Goal: Task Accomplishment & Management: Manage account settings

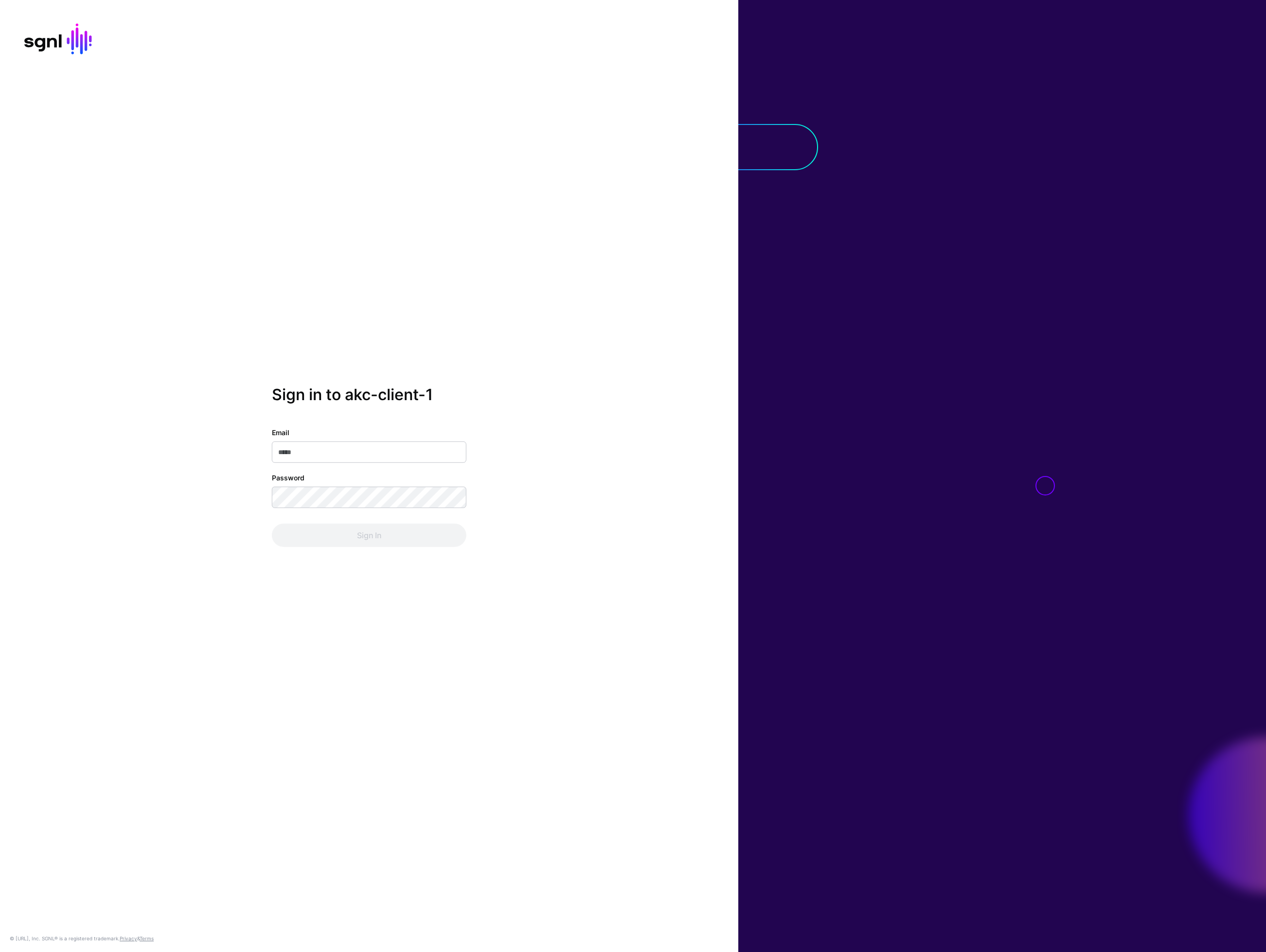
click at [341, 451] on input "Email" at bounding box center [369, 451] width 194 height 21
type input "**********"
click at [272, 524] on button "Sign In" at bounding box center [369, 535] width 194 height 23
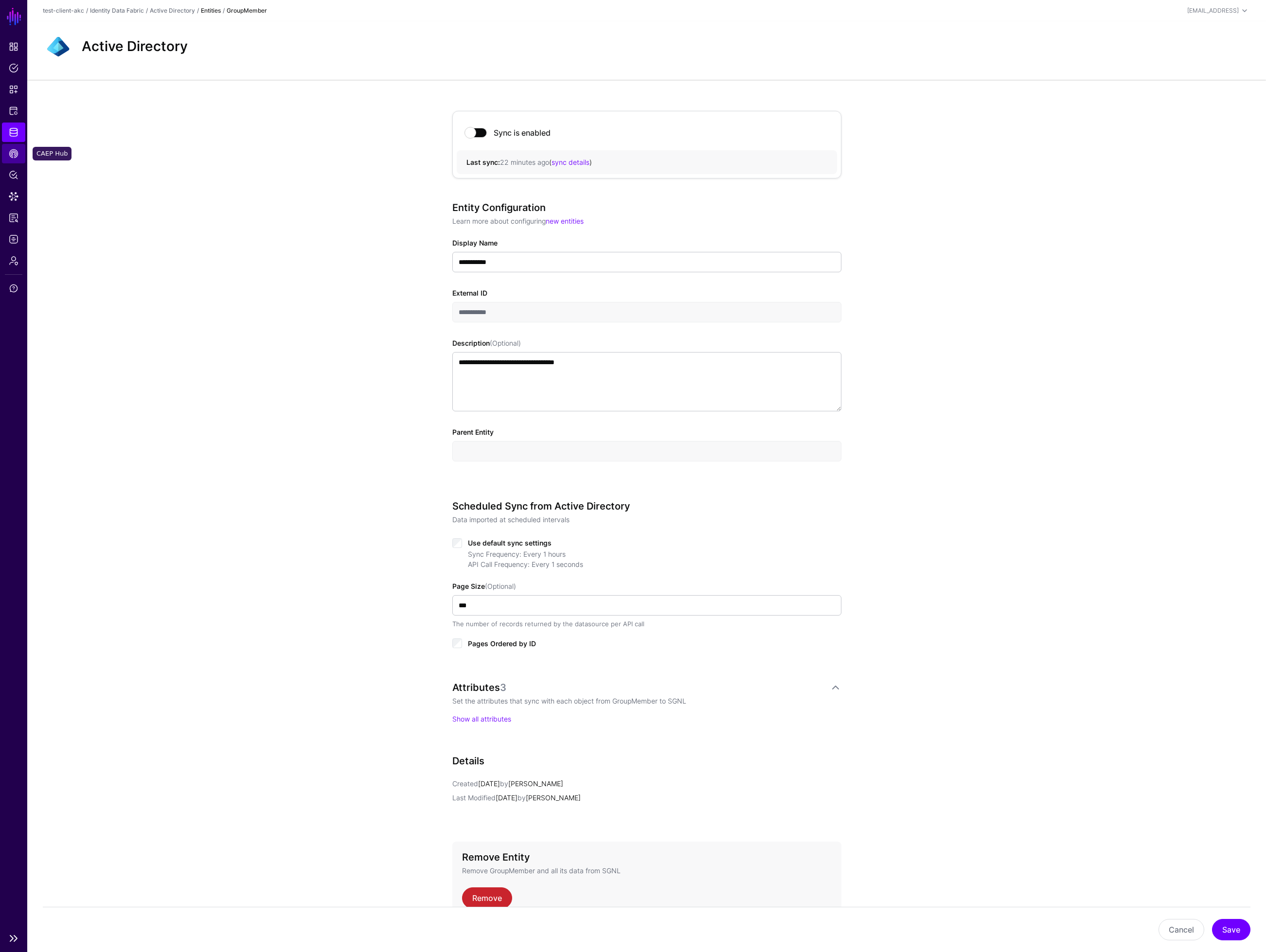
click at [17, 154] on span "CAEP Hub" at bounding box center [13, 154] width 10 height 10
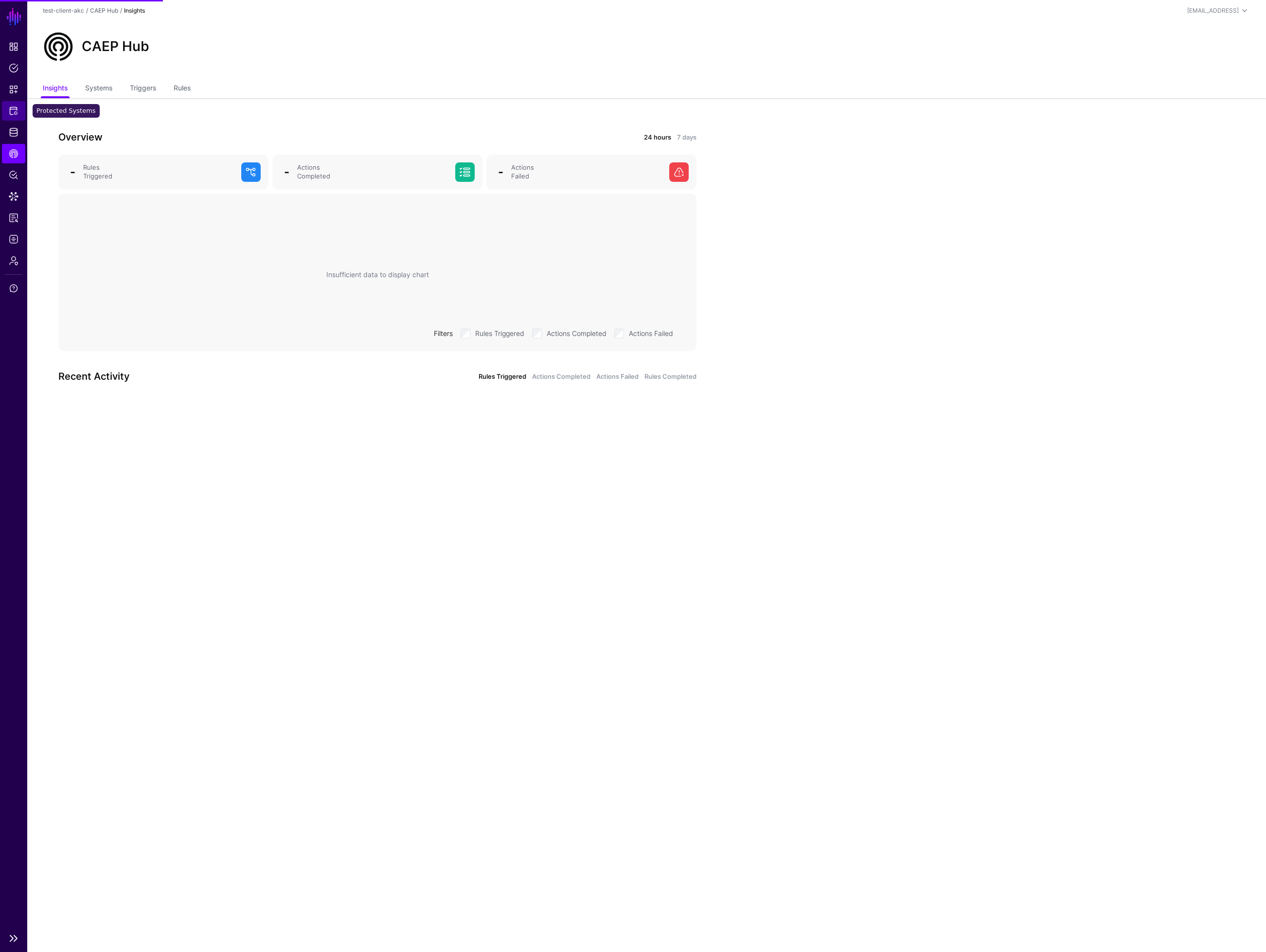
click at [14, 108] on span "Protected Systems" at bounding box center [13, 111] width 10 height 10
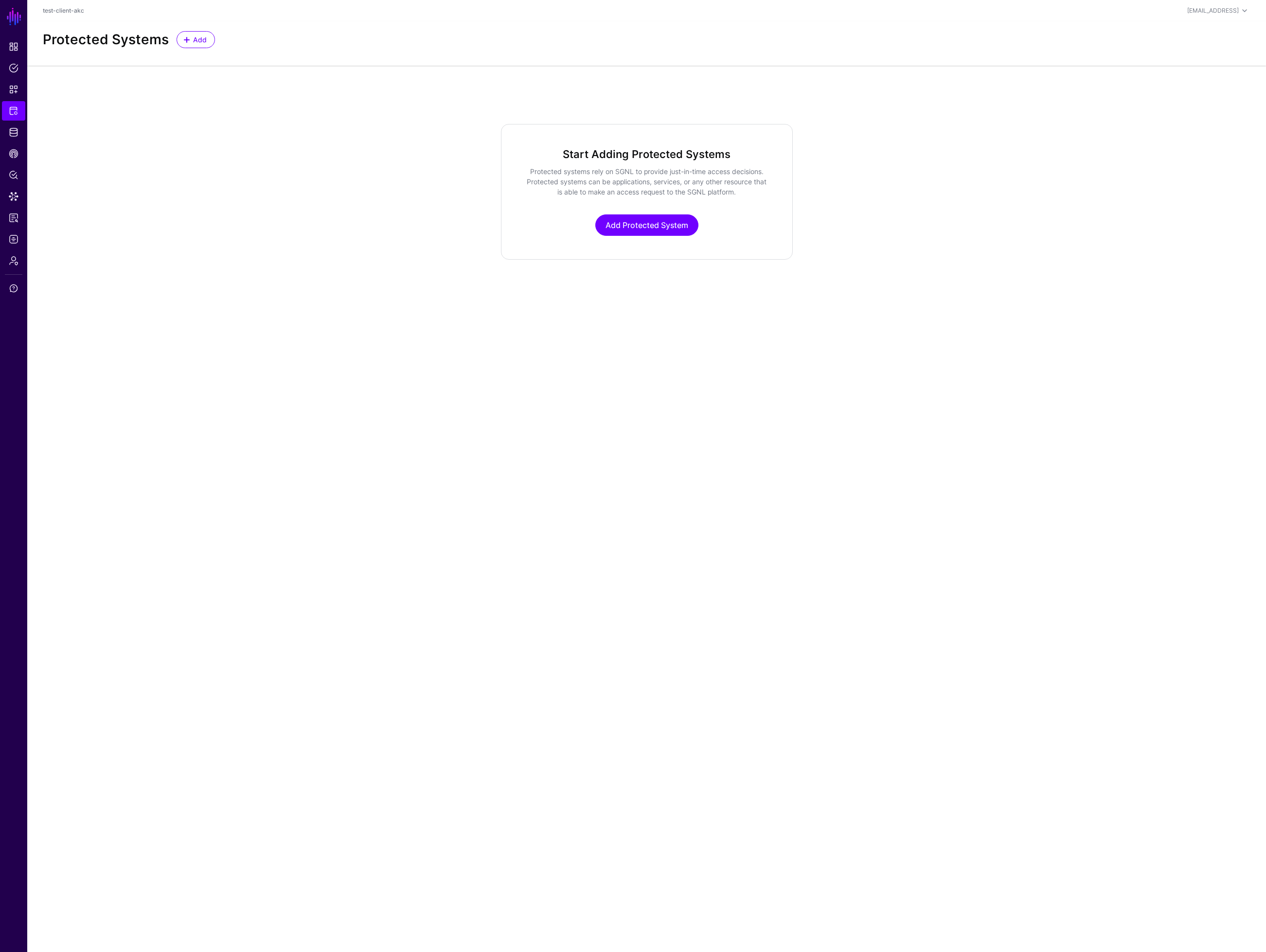
click at [219, 43] on div "Protected Systems Add" at bounding box center [647, 40] width 1216 height 17
click at [196, 41] on span "Add" at bounding box center [200, 39] width 16 height 10
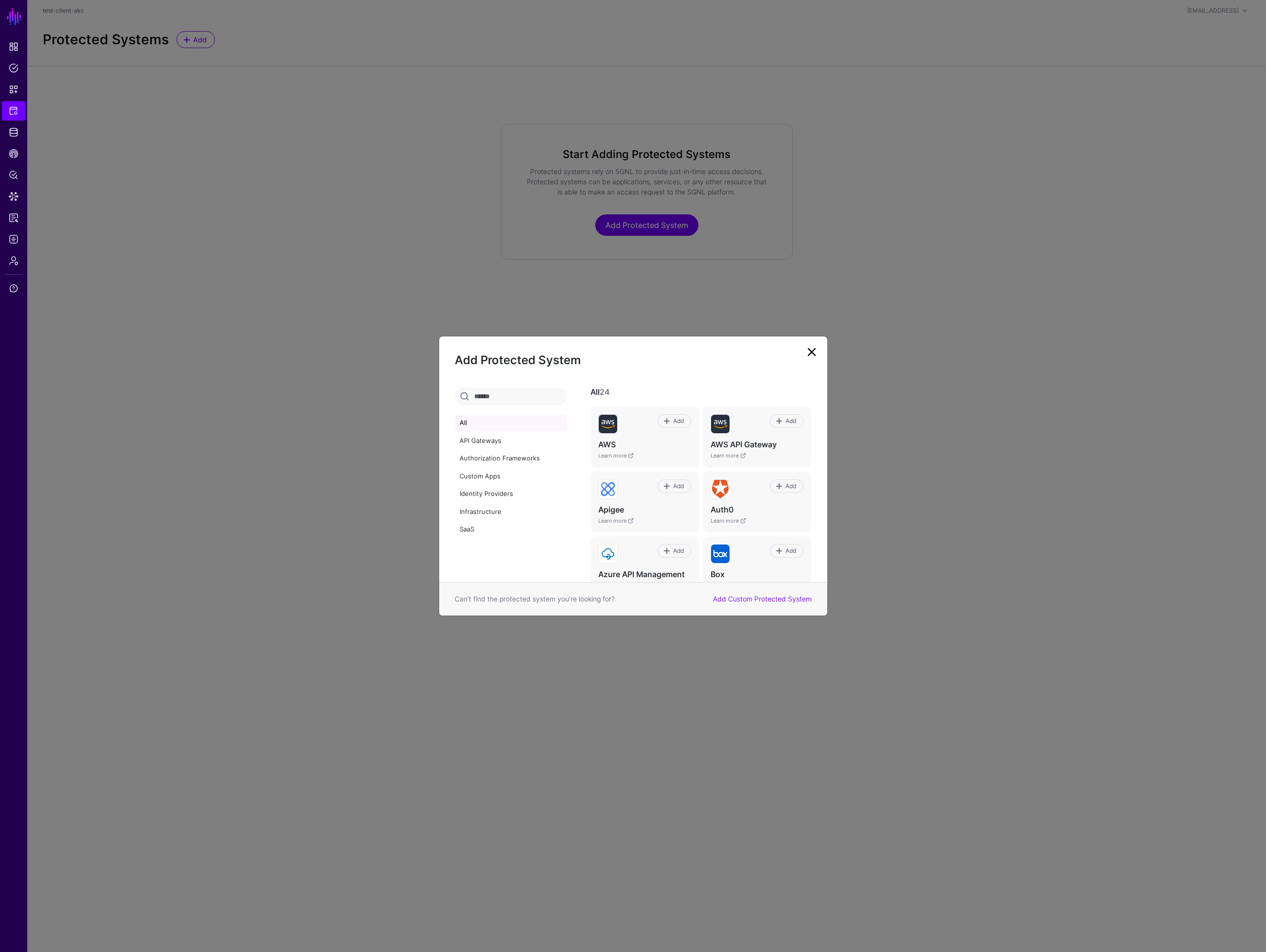
click at [507, 397] on input "text" at bounding box center [511, 396] width 112 height 18
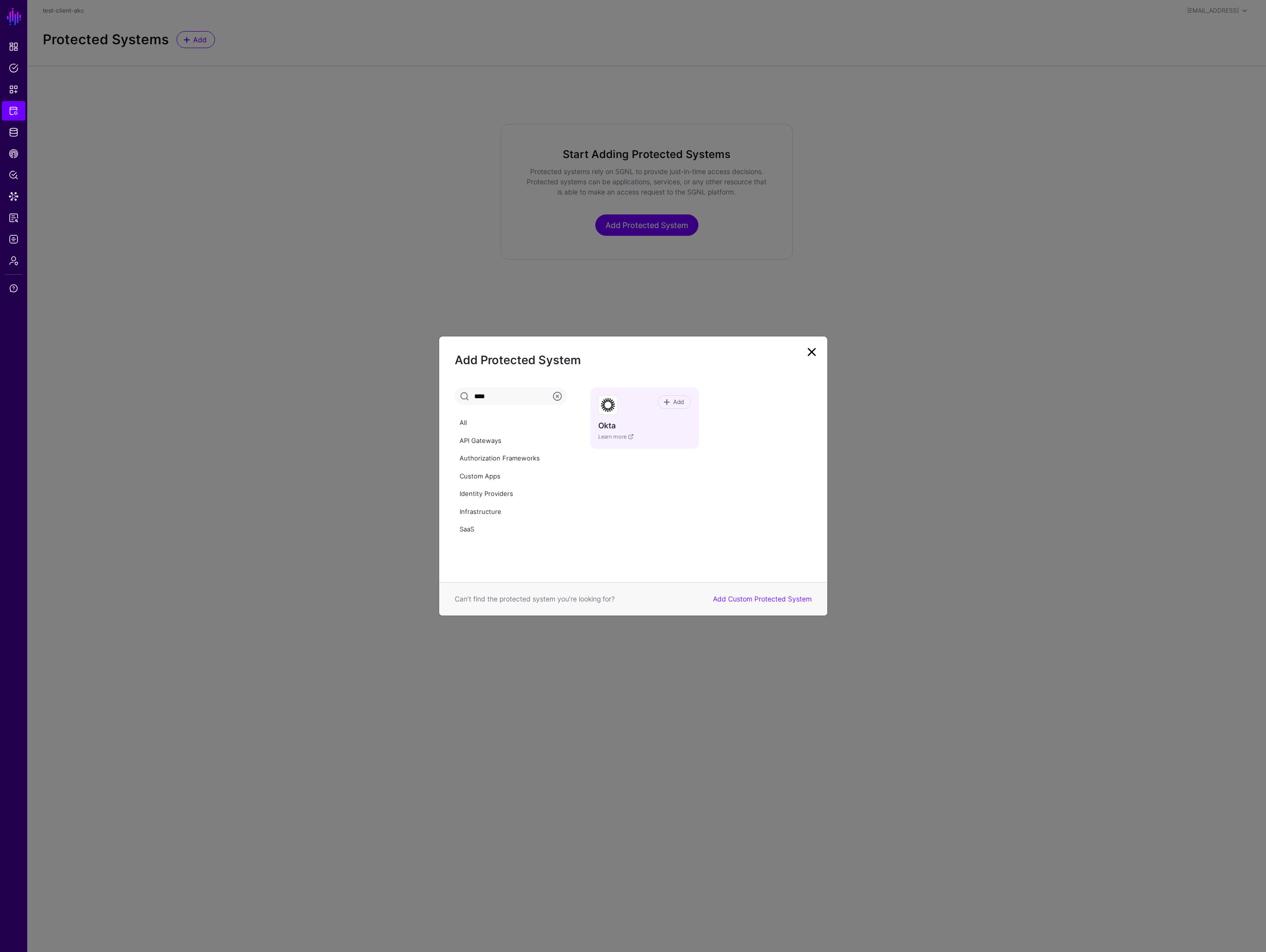
type input "****"
click at [663, 430] on h4 "Okta" at bounding box center [645, 426] width 93 height 10
click at [672, 400] on span "Add" at bounding box center [678, 402] width 13 height 8
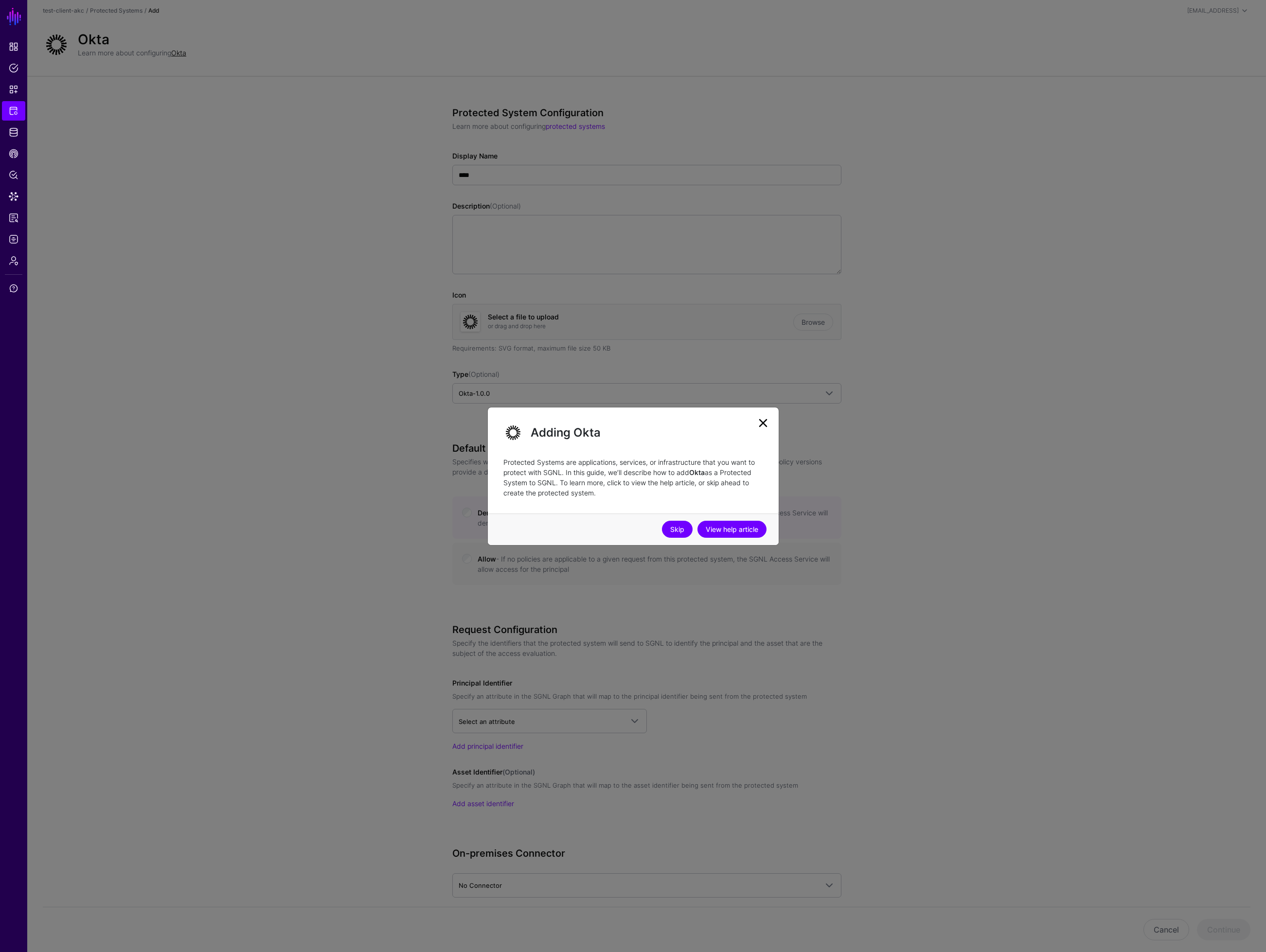
click at [677, 529] on link "Skip" at bounding box center [676, 529] width 31 height 17
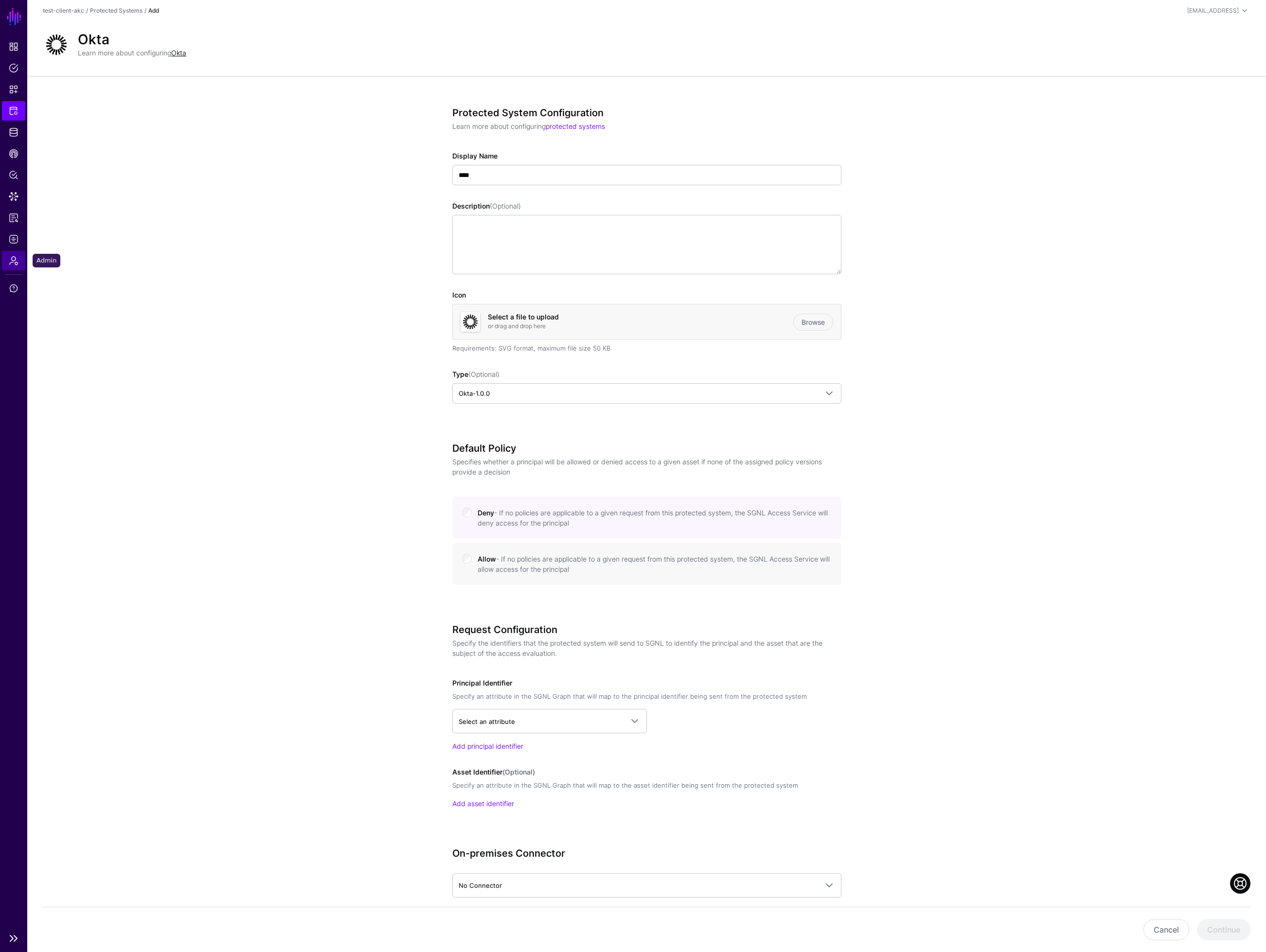
click at [11, 262] on span "Admin" at bounding box center [13, 261] width 10 height 10
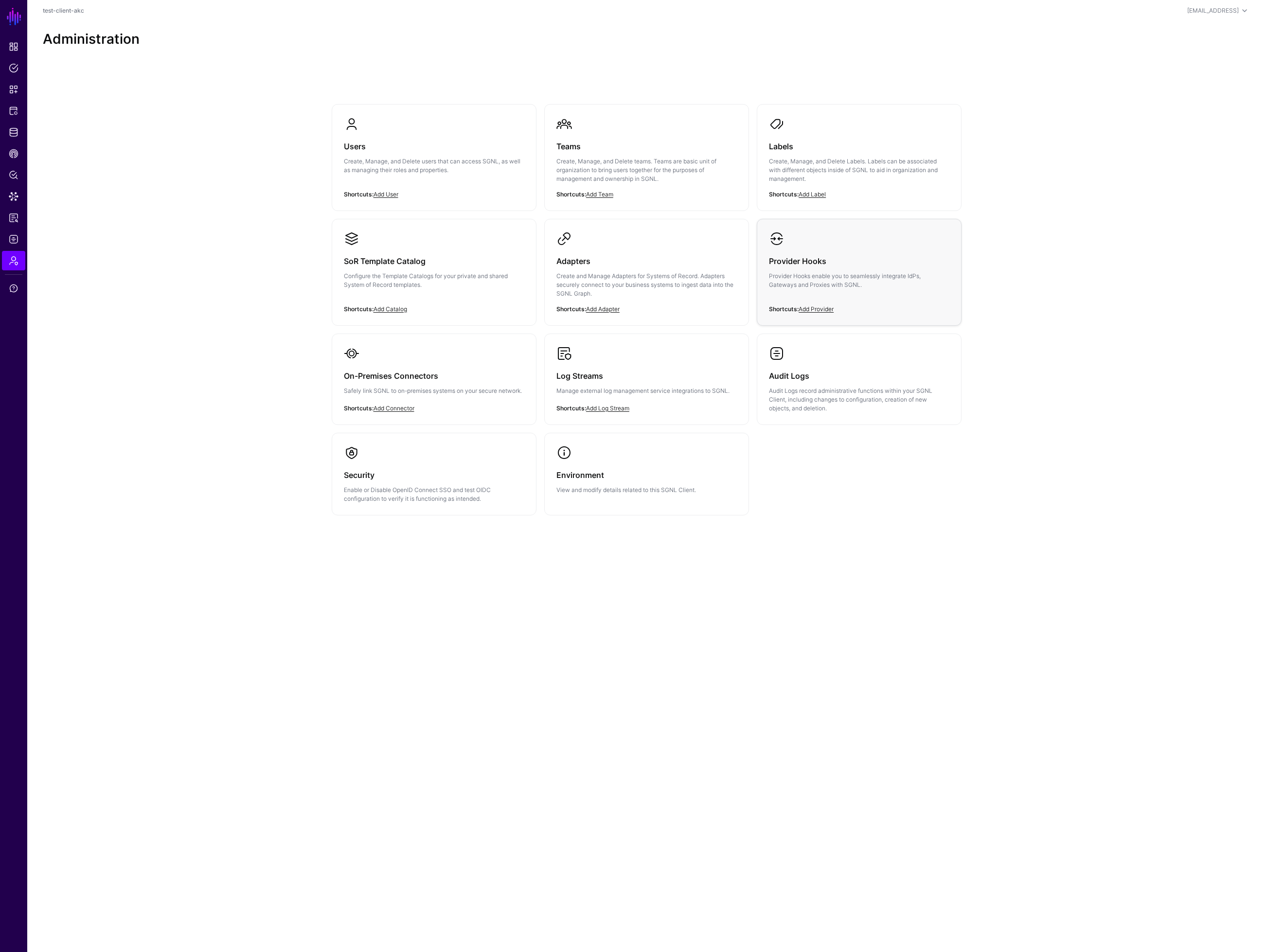
click at [837, 291] on div "Provider Hooks Provider Hooks enable you to seamlessly integrate IdPs, Gateways…" at bounding box center [859, 276] width 180 height 58
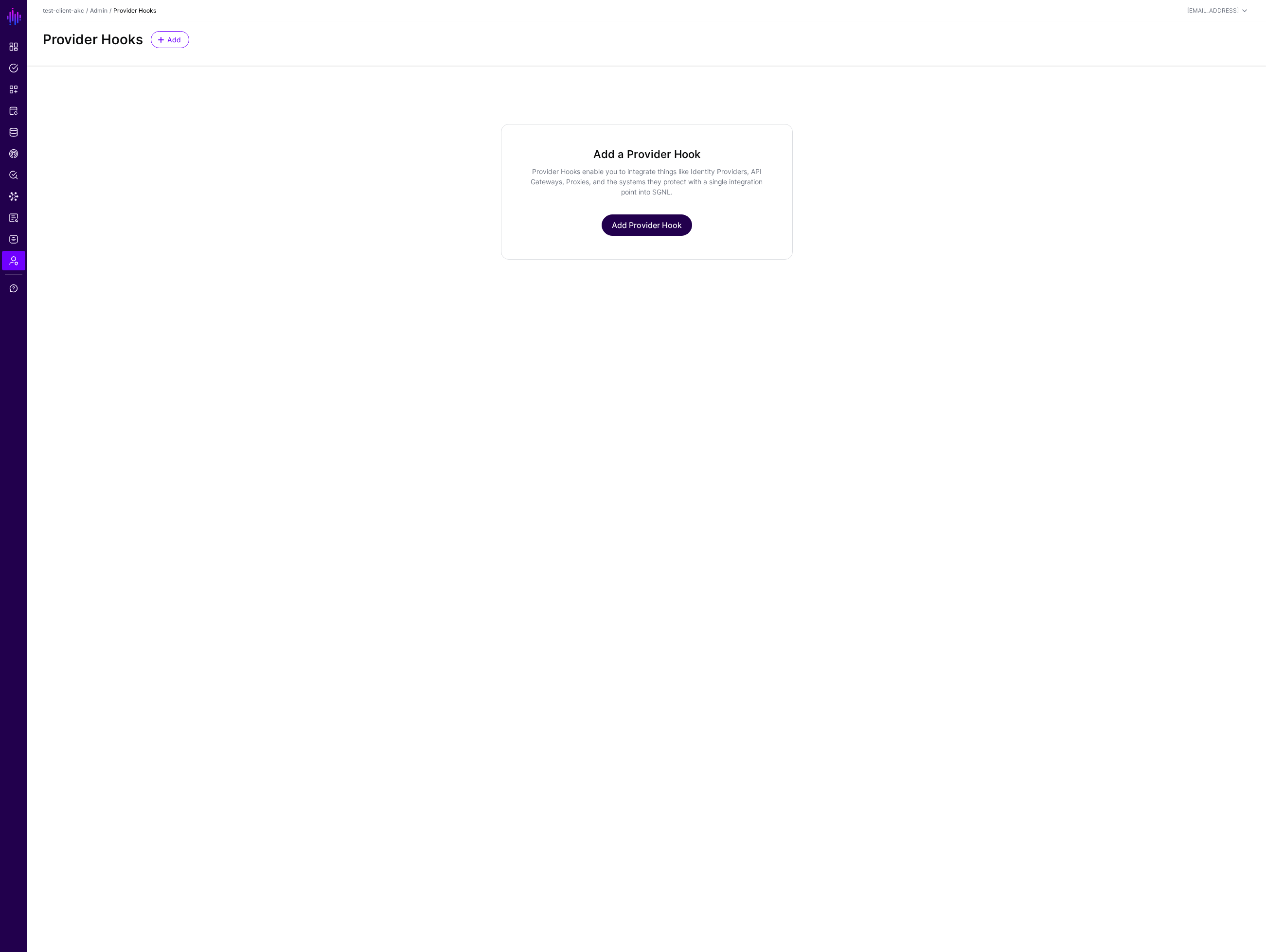
click at [630, 229] on link "Add Provider Hook" at bounding box center [647, 225] width 91 height 21
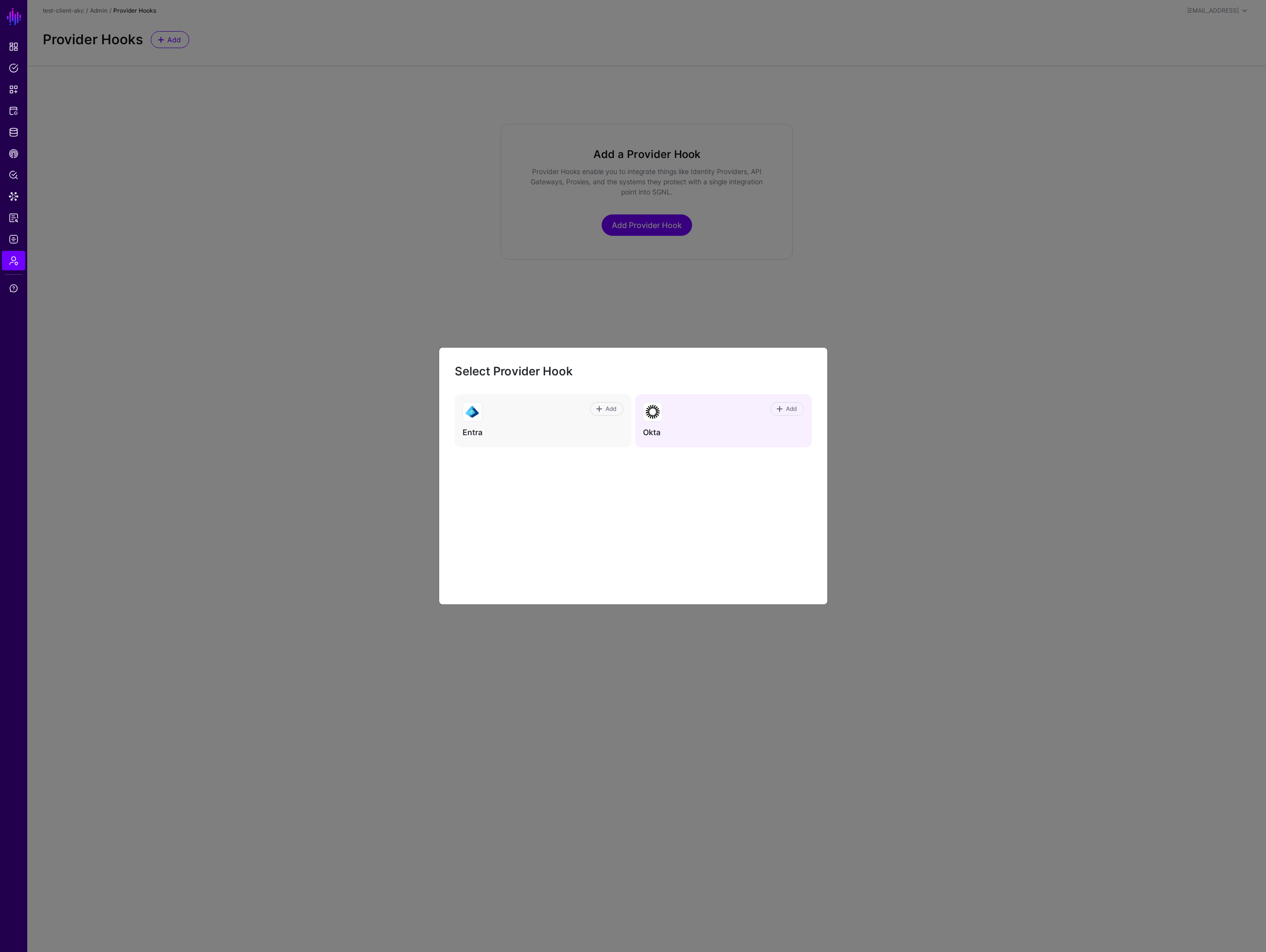
click at [662, 414] on span at bounding box center [652, 412] width 19 height 19
click at [787, 411] on span "Add" at bounding box center [791, 408] width 13 height 8
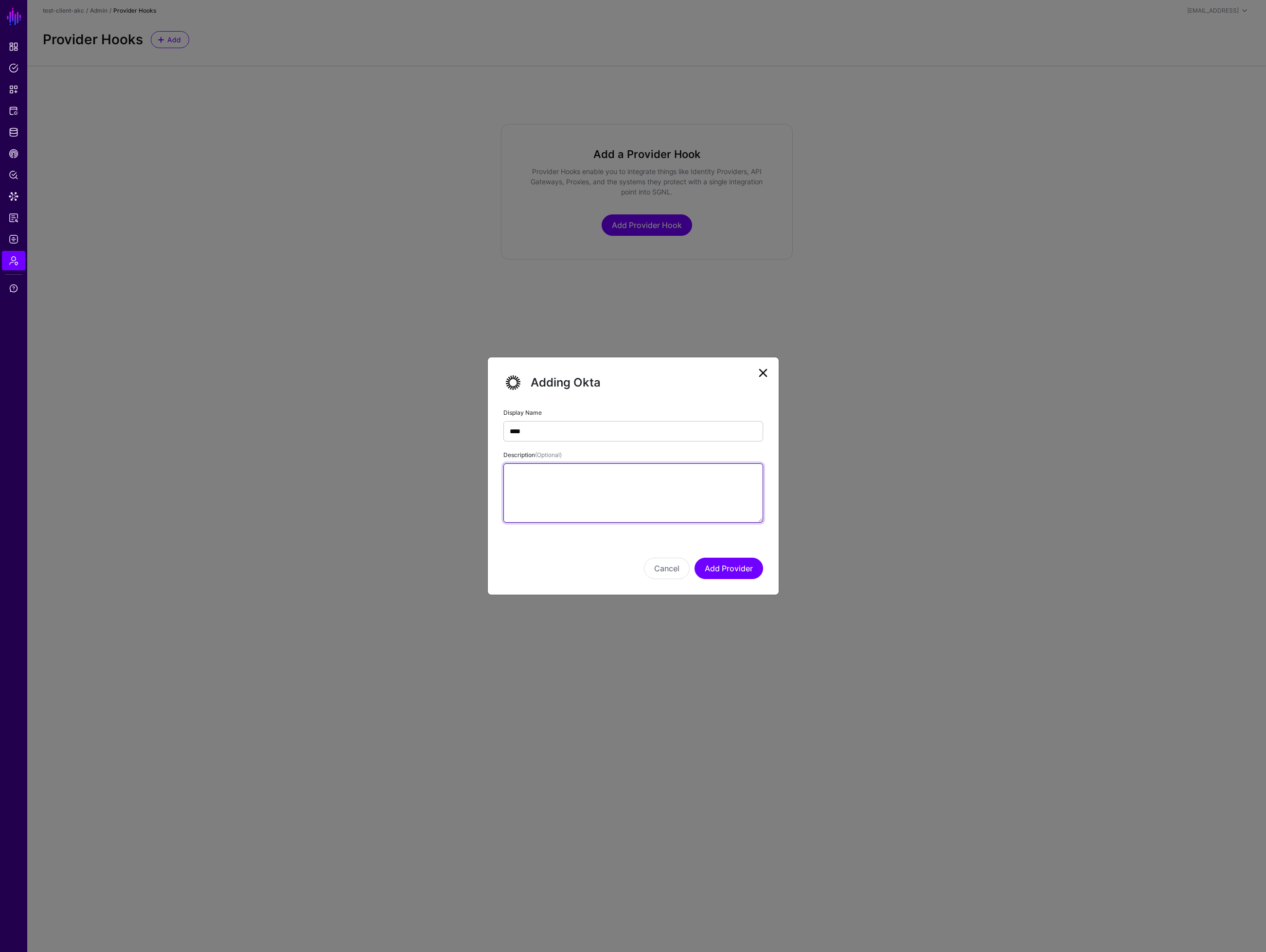
click at [557, 477] on textarea "Description (Optional)" at bounding box center [633, 493] width 260 height 59
click at [722, 566] on button "Add Provider" at bounding box center [729, 568] width 68 height 21
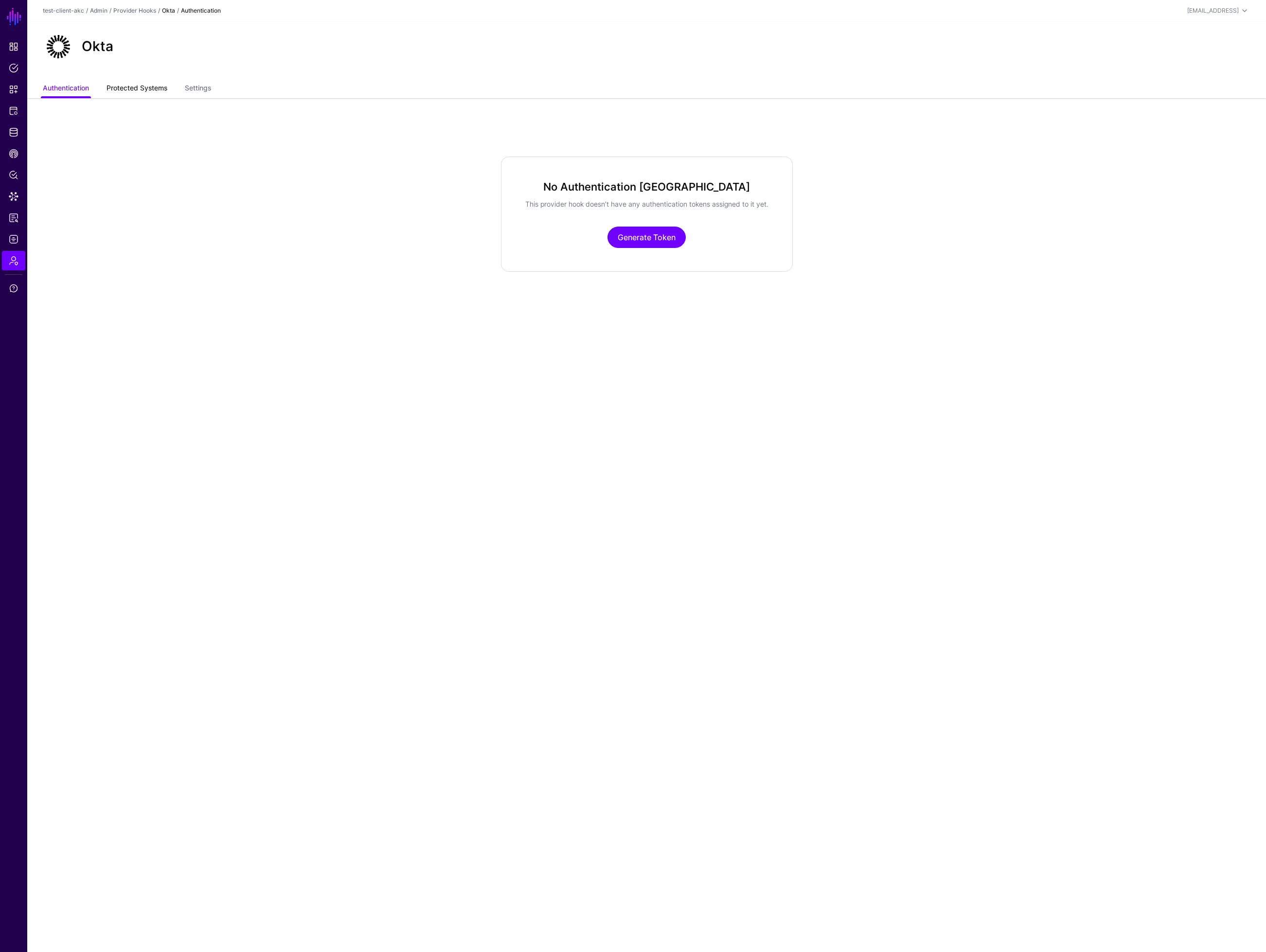
click at [148, 88] on link "Protected Systems" at bounding box center [137, 89] width 61 height 19
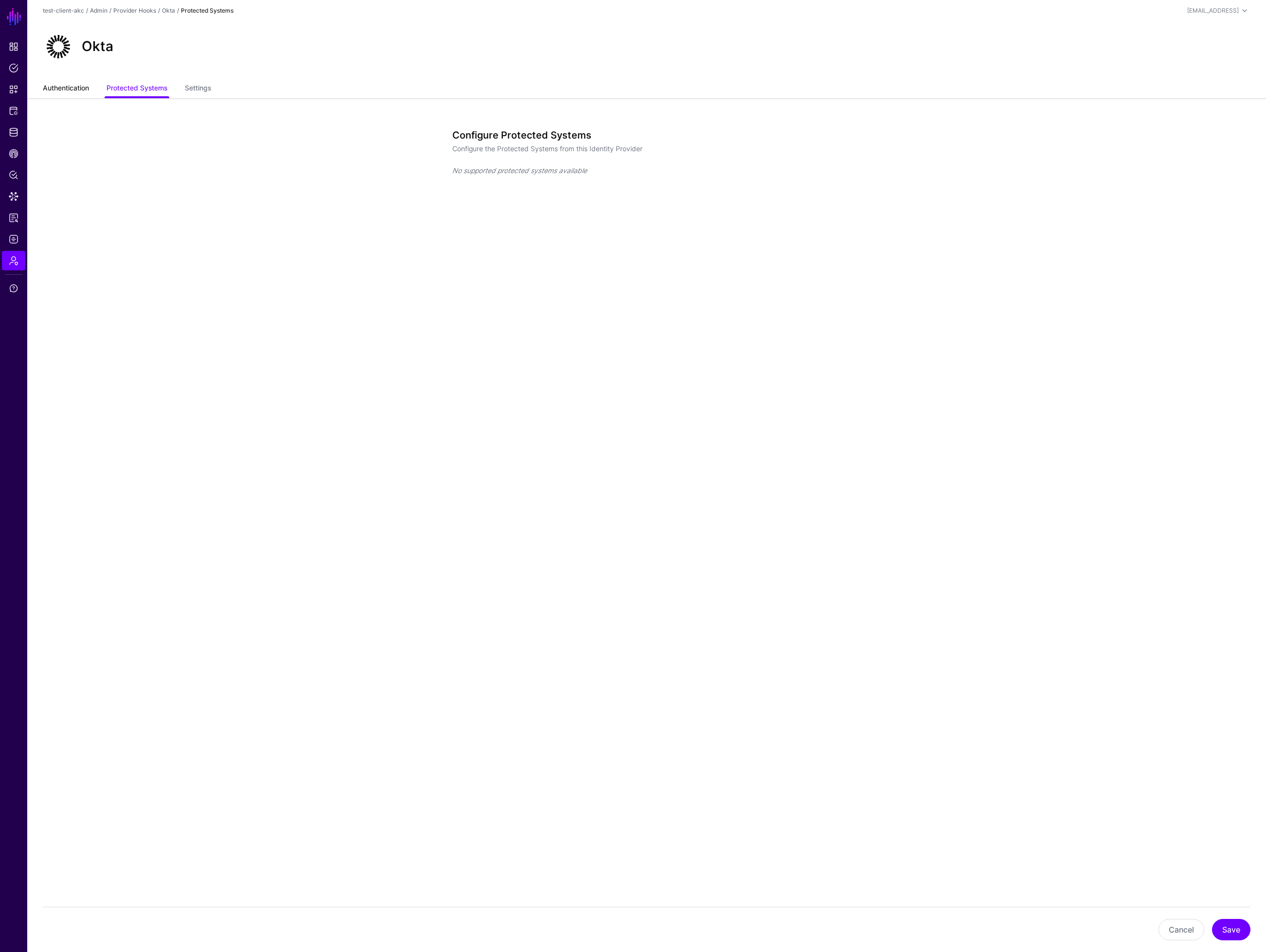
click at [64, 89] on link "Authentication" at bounding box center [66, 89] width 46 height 19
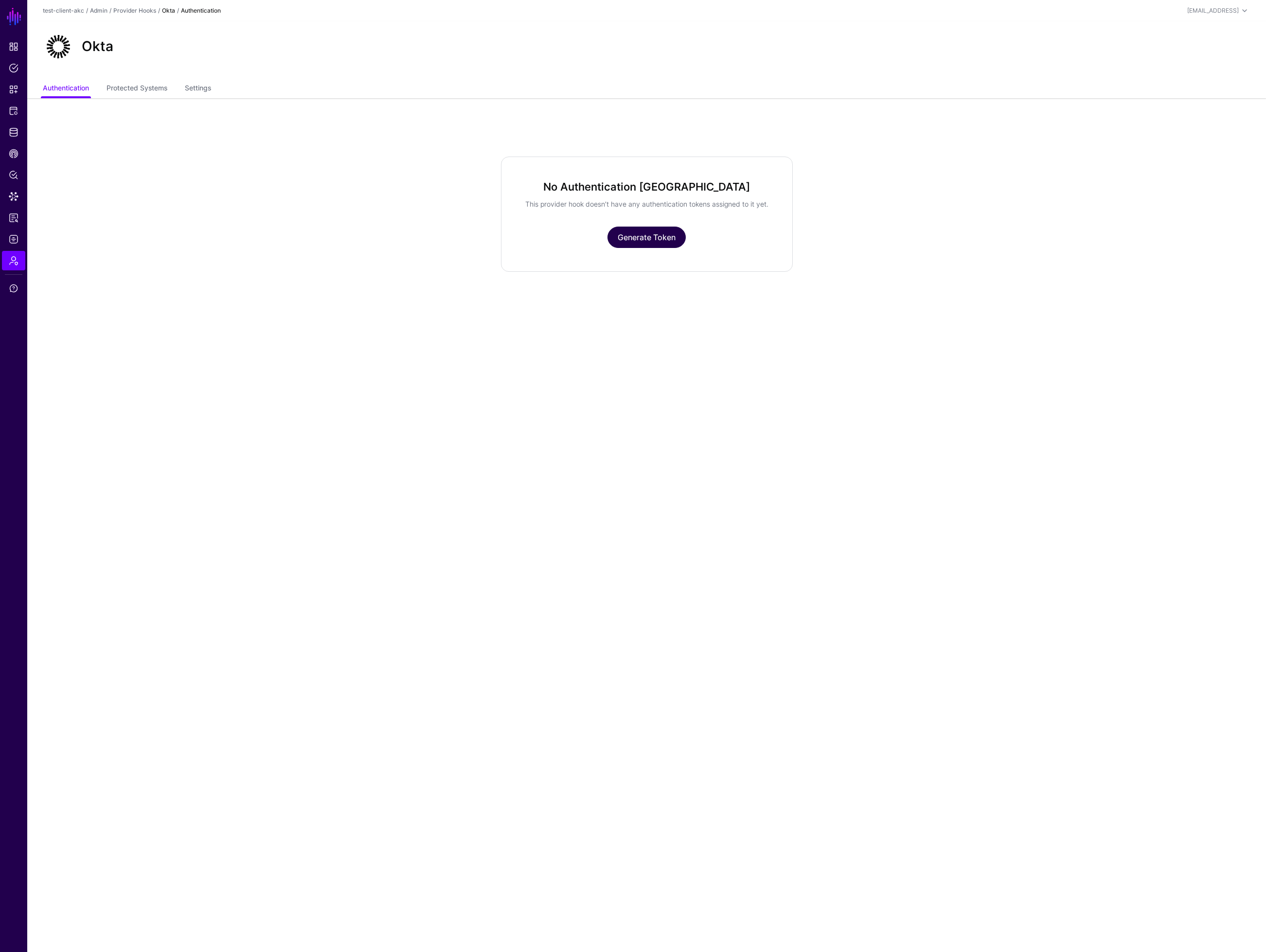
click at [650, 248] on link "Generate Token" at bounding box center [647, 237] width 79 height 21
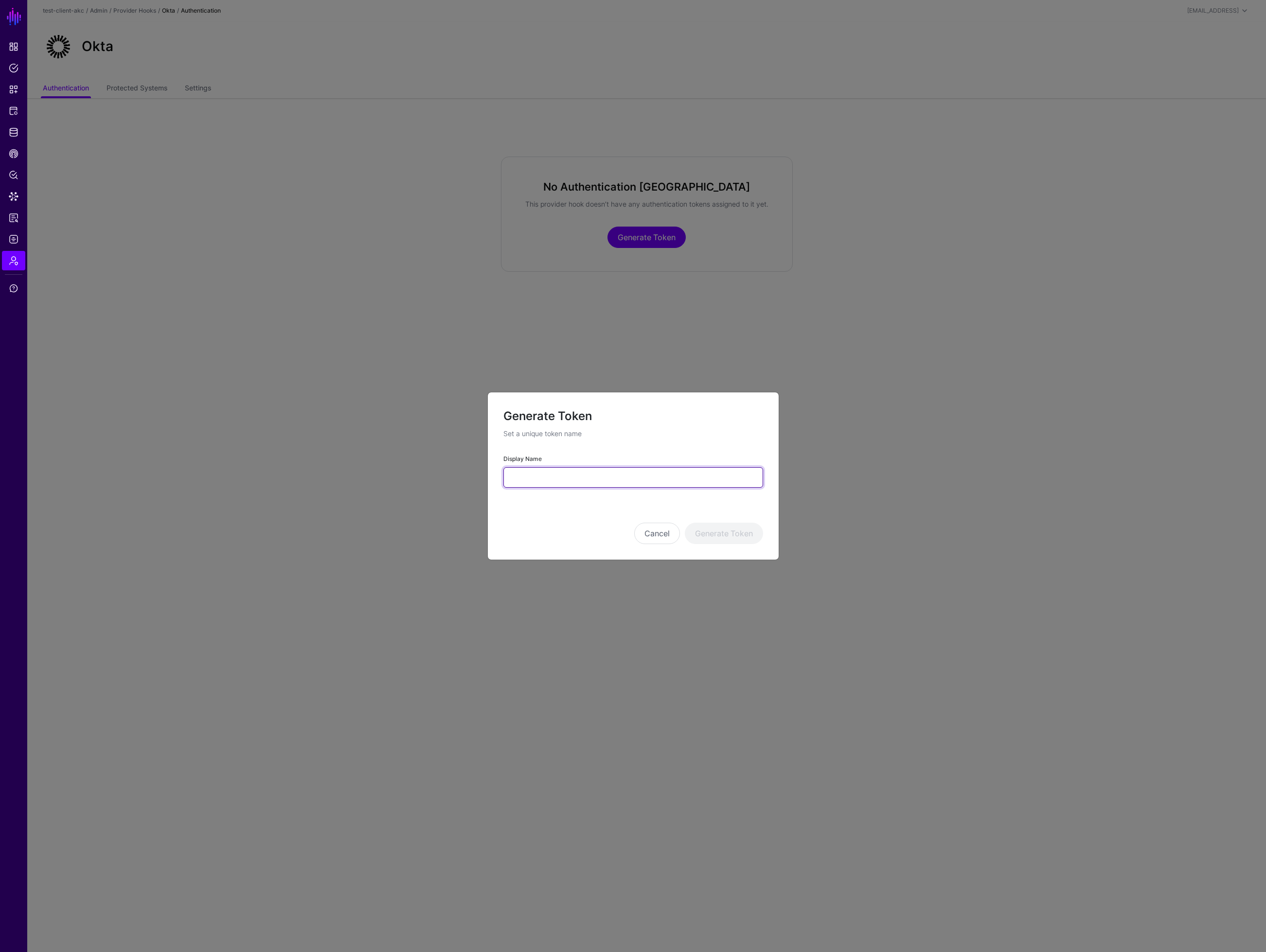
click at [542, 476] on input "Display Name" at bounding box center [633, 477] width 260 height 20
type input "****"
click at [714, 535] on button "Generate Token" at bounding box center [724, 533] width 79 height 21
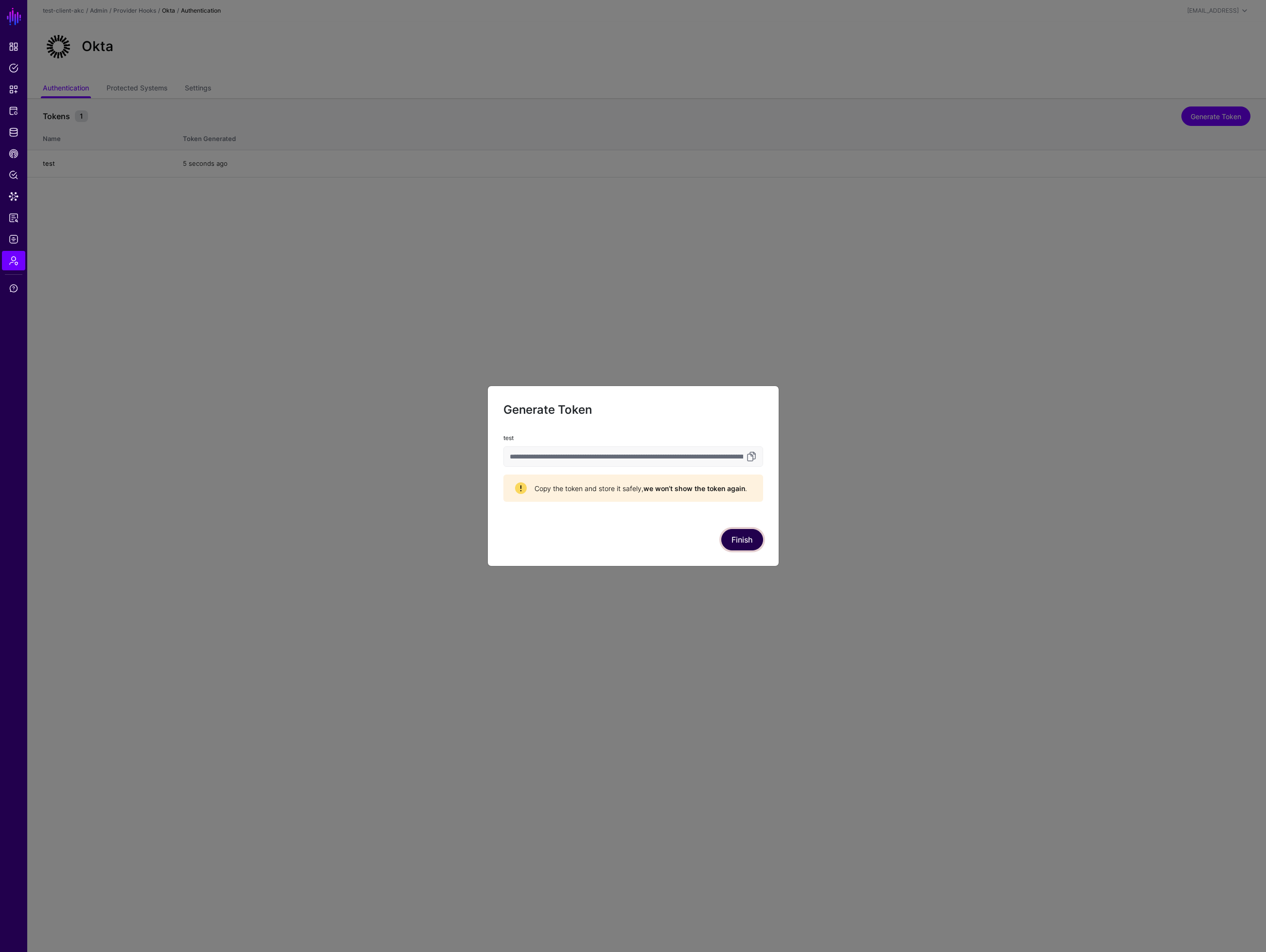
click at [749, 541] on button "Finish" at bounding box center [742, 539] width 42 height 21
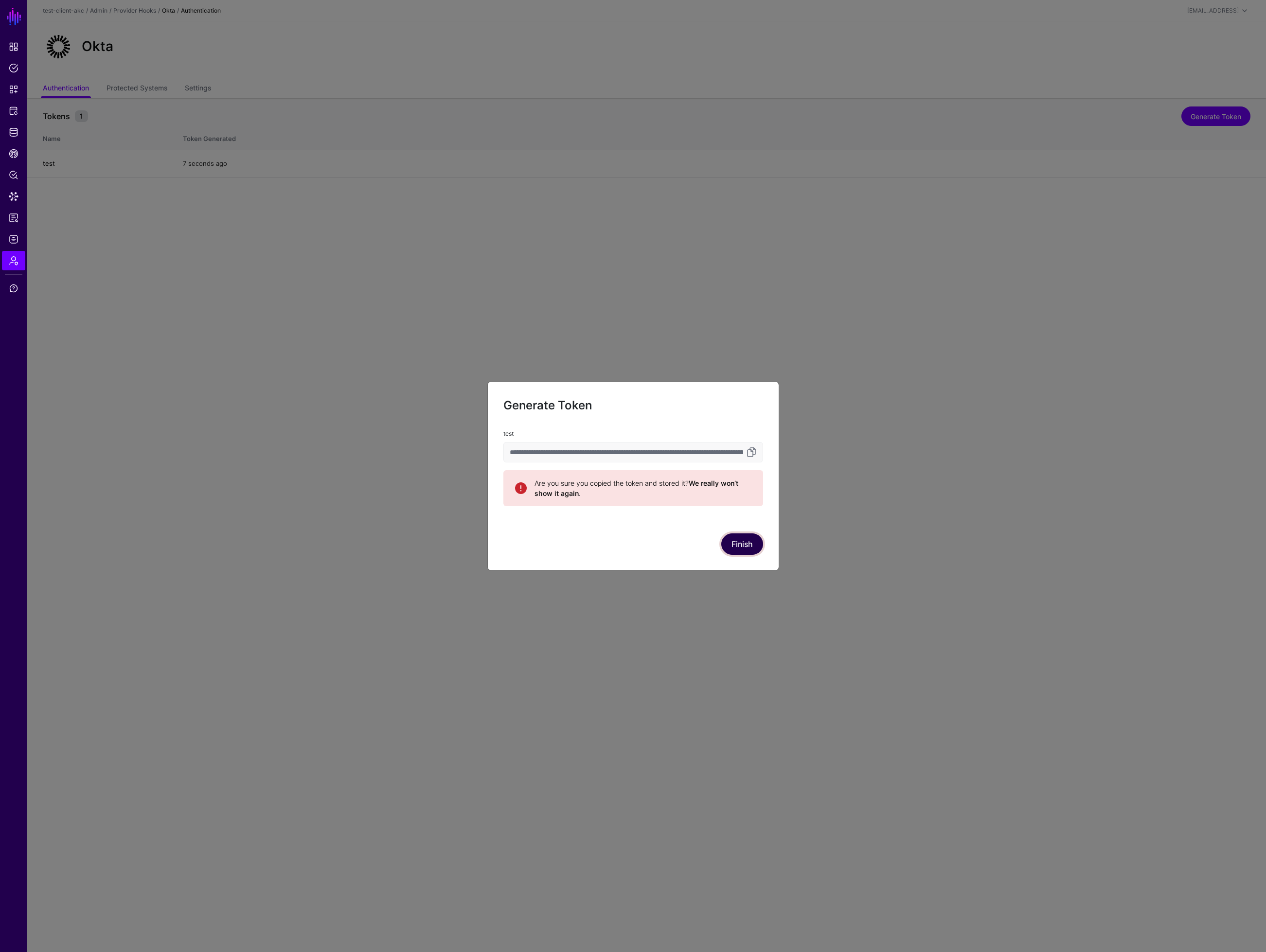
click at [738, 538] on button "Finish" at bounding box center [742, 544] width 42 height 21
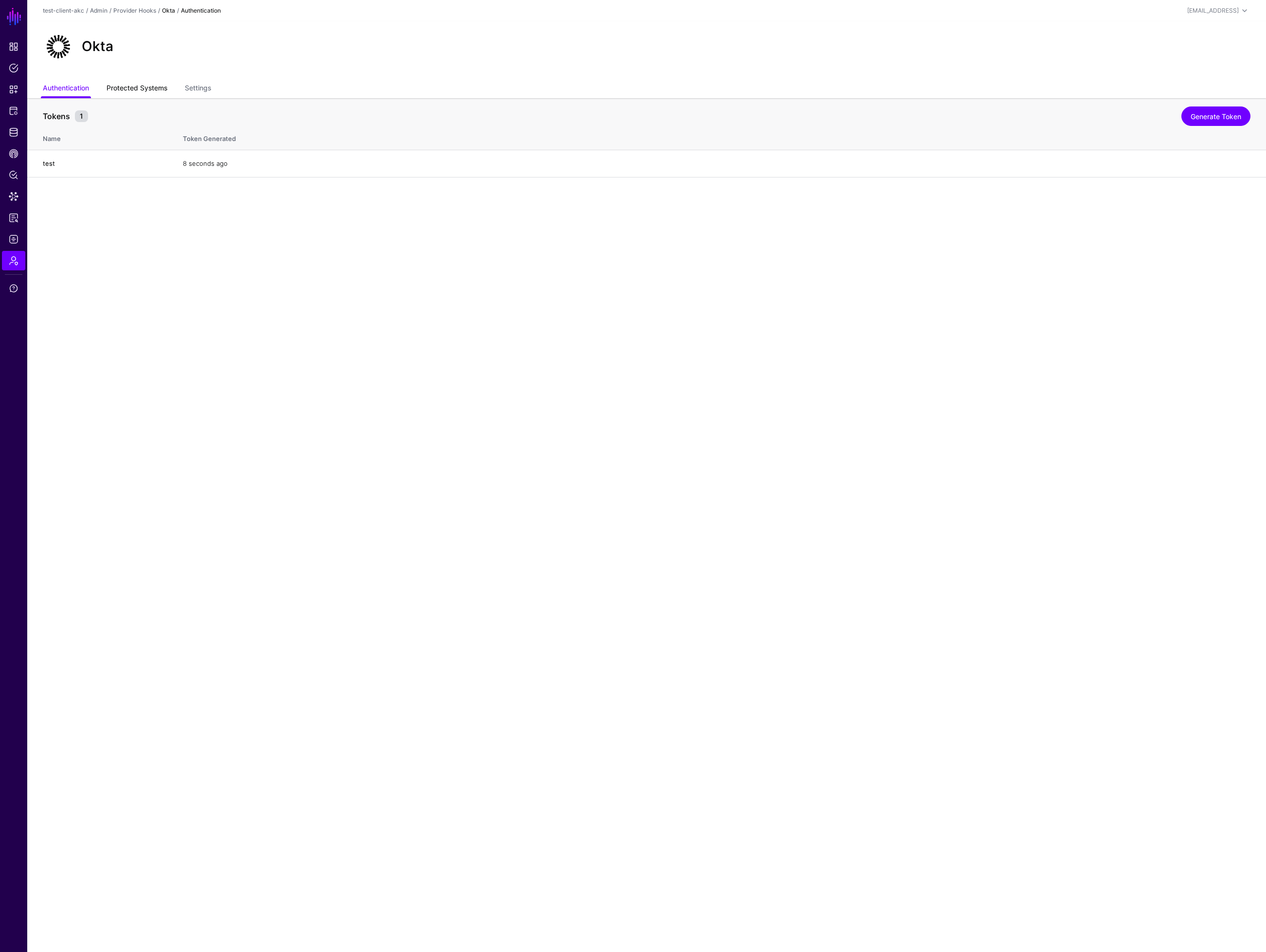
click at [119, 89] on link "Protected Systems" at bounding box center [137, 89] width 61 height 19
click at [192, 83] on link "Settings" at bounding box center [198, 89] width 26 height 19
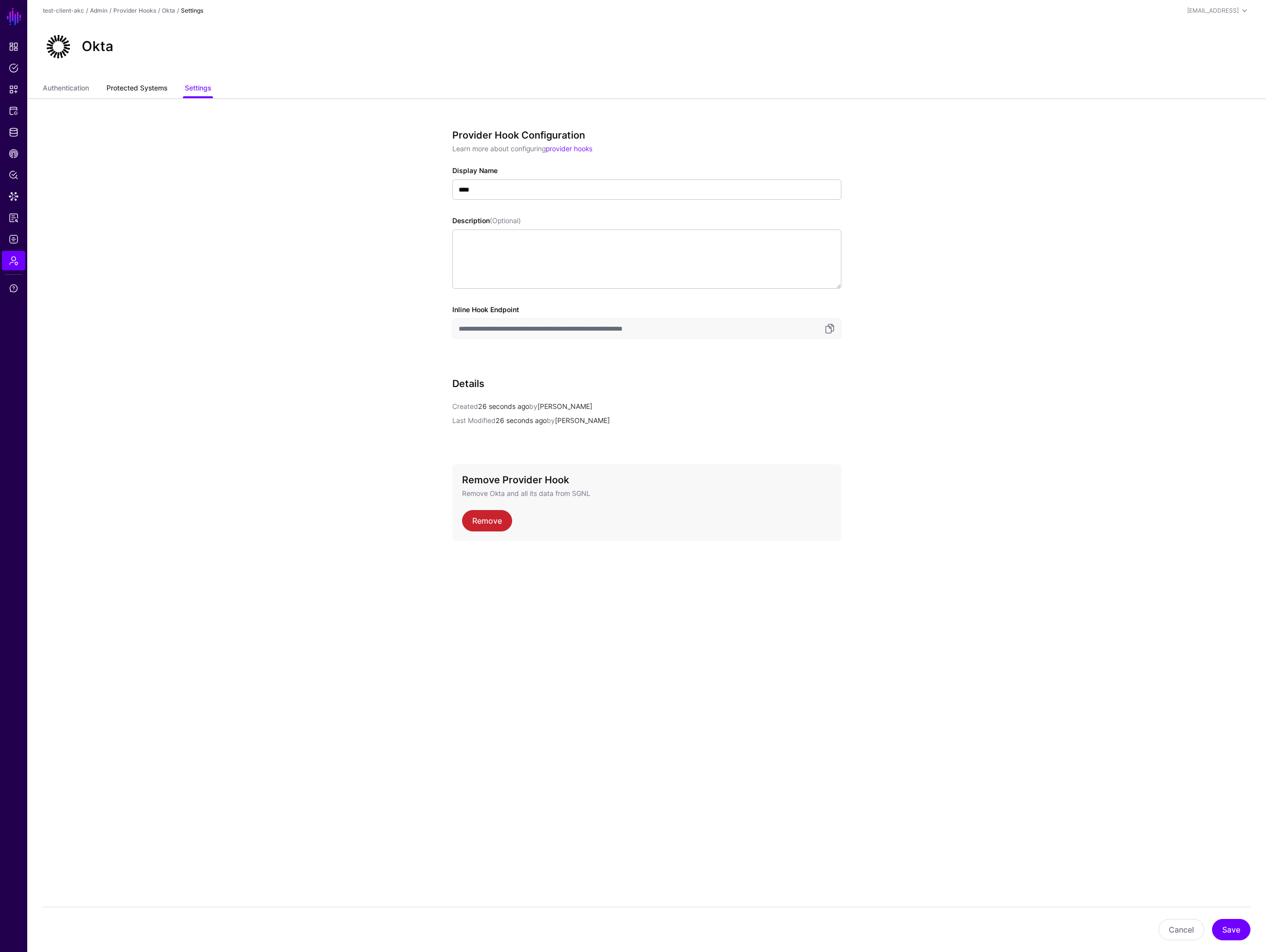
click at [138, 90] on link "Protected Systems" at bounding box center [137, 89] width 61 height 19
